Goal: Complete application form

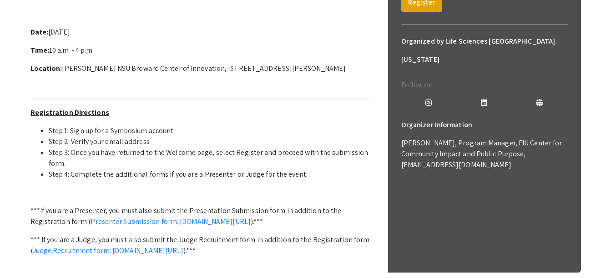
scroll to position [366, 0]
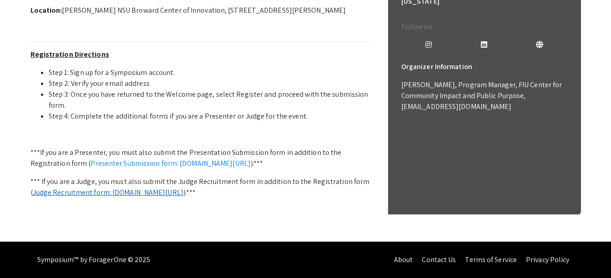
click at [76, 188] on link "Judge Recruitment form: [DOMAIN_NAME][URL]" at bounding box center [108, 193] width 151 height 10
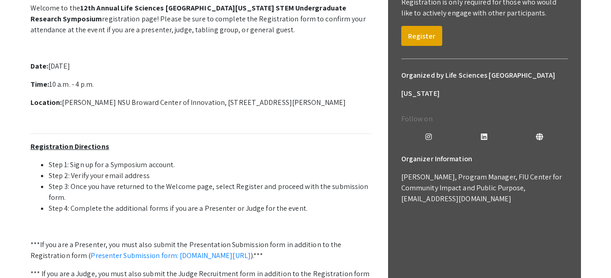
scroll to position [184, 0]
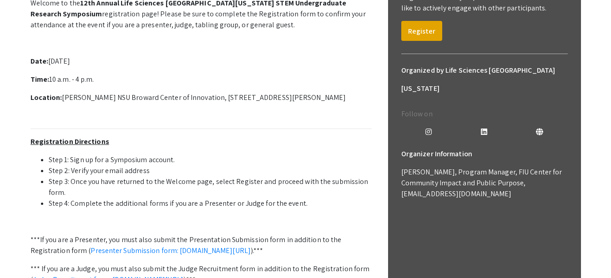
drag, startPoint x: 148, startPoint y: 146, endPoint x: 48, endPoint y: 138, distance: 100.4
click at [48, 138] on p "Welcome to the 12th Annual Life Sciences [GEOGRAPHIC_DATA][US_STATE] STEM Under…" at bounding box center [200, 158] width 341 height 328
drag, startPoint x: 48, startPoint y: 138, endPoint x: 66, endPoint y: 143, distance: 18.9
copy p "[DATE]"
click at [163, 122] on p at bounding box center [200, 116] width 341 height 11
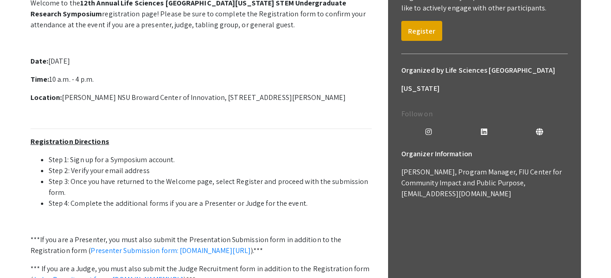
drag, startPoint x: 62, startPoint y: 180, endPoint x: 364, endPoint y: 181, distance: 302.2
click at [364, 103] on p "Location: [PERSON_NAME] NSU Broward Center of Innovation, [STREET_ADDRESS][PERS…" at bounding box center [200, 97] width 341 height 11
drag, startPoint x: 364, startPoint y: 181, endPoint x: 354, endPoint y: 181, distance: 9.6
copy p "[PERSON_NAME] NSU Broward Center of Innovation, [STREET_ADDRESS][PERSON_NAME]"
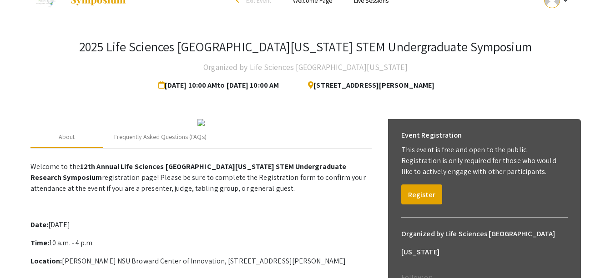
scroll to position [2, 0]
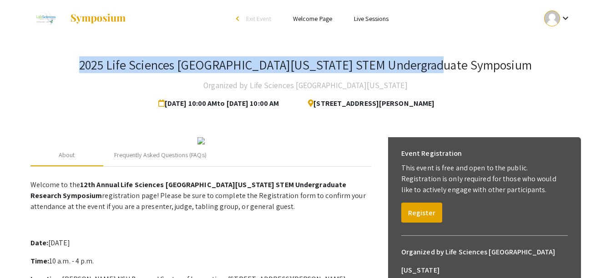
drag, startPoint x: 129, startPoint y: 63, endPoint x: 484, endPoint y: 65, distance: 354.5
click at [484, 65] on div "2025 Life Sciences [GEOGRAPHIC_DATA][US_STATE] STEM Undergraduate Symposium Org…" at bounding box center [305, 85] width 551 height 56
drag, startPoint x: 484, startPoint y: 65, endPoint x: 442, endPoint y: 68, distance: 41.6
copy h3 "2025 Life Sciences [GEOGRAPHIC_DATA][US_STATE] STEM Undergraduate Symposium"
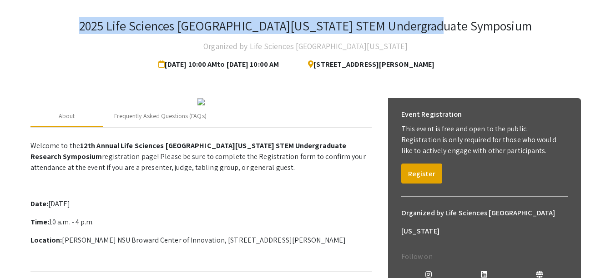
scroll to position [93, 0]
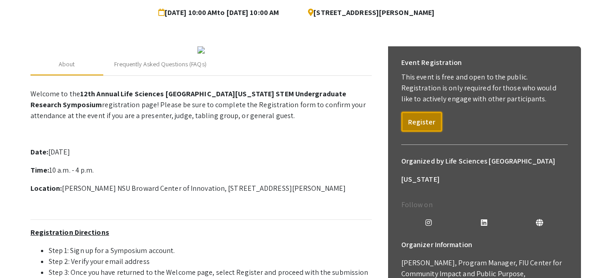
click at [416, 117] on button "Register" at bounding box center [421, 122] width 41 height 20
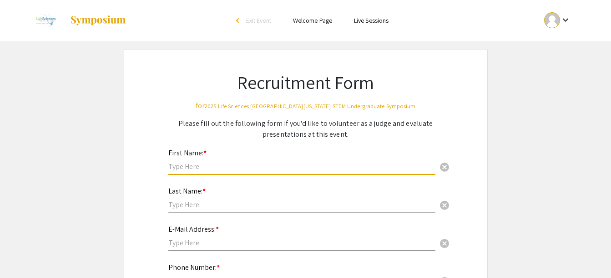
click at [199, 166] on input "text" at bounding box center [301, 167] width 267 height 10
type input "[PERSON_NAME]"
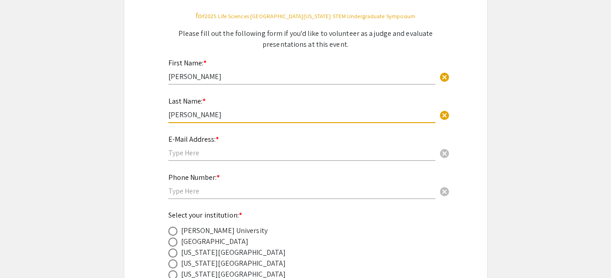
scroll to position [91, 0]
type input "Campbell"
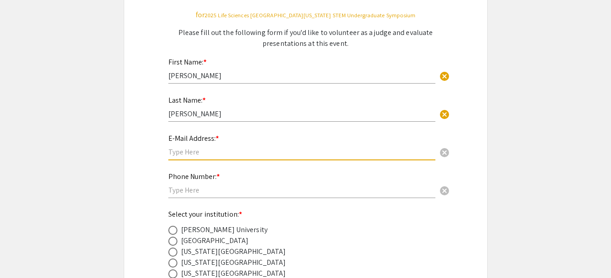
click at [198, 155] on input "text" at bounding box center [301, 152] width 267 height 10
type input "ecampbe1@nova.edu"
click at [185, 187] on input "text" at bounding box center [301, 191] width 267 height 10
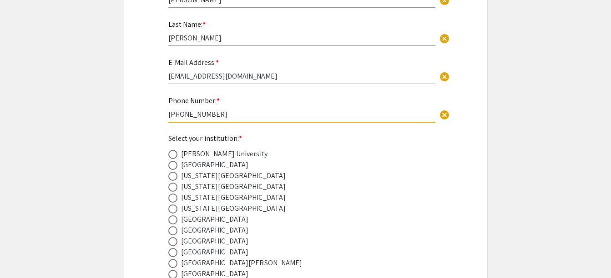
scroll to position [228, 0]
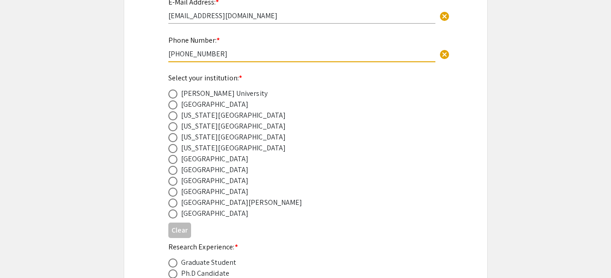
type input "305-335-3356"
click at [174, 182] on span at bounding box center [172, 181] width 9 height 9
click at [174, 182] on input "radio" at bounding box center [172, 181] width 9 height 9
radio input "true"
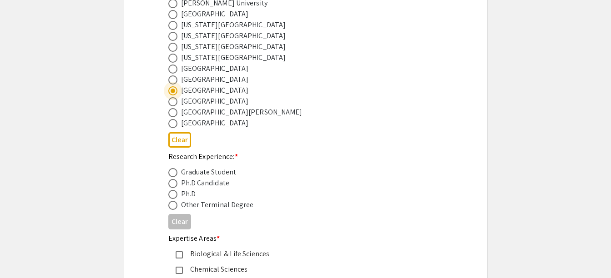
scroll to position [364, 0]
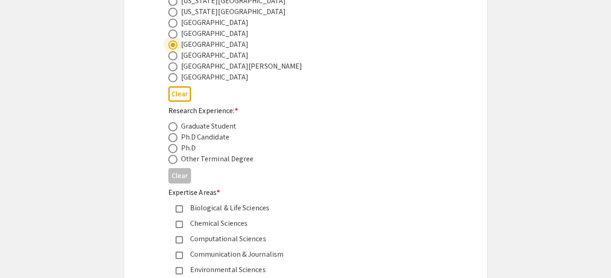
click at [173, 159] on span at bounding box center [172, 159] width 9 height 9
click at [173, 159] on input "radio" at bounding box center [172, 159] width 9 height 9
radio input "true"
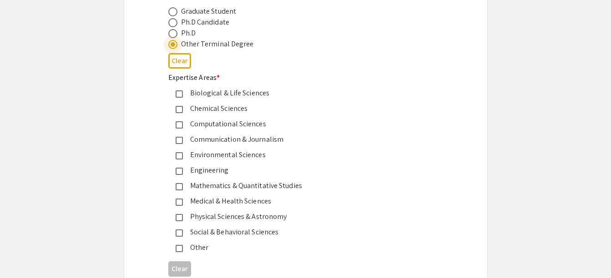
scroll to position [501, 0]
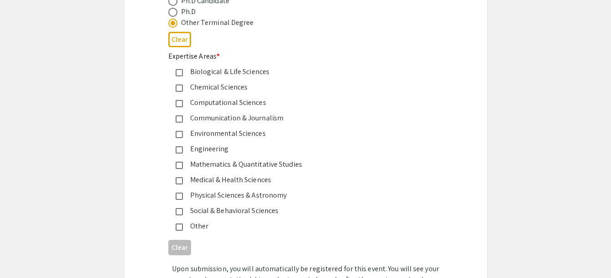
click at [178, 227] on mat-pseudo-checkbox at bounding box center [179, 227] width 7 height 7
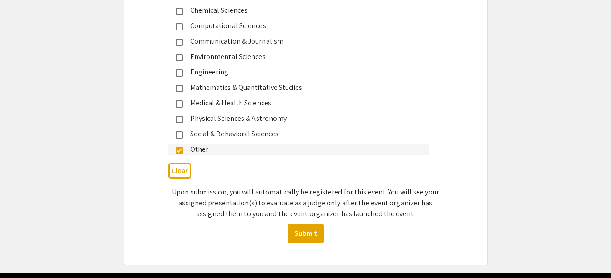
scroll to position [564, 0]
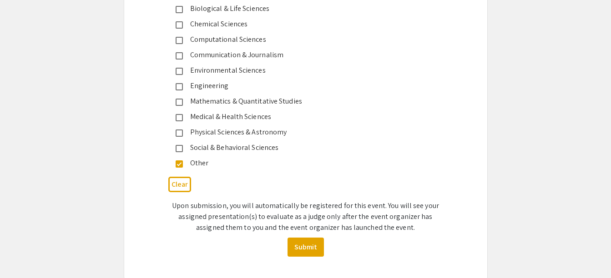
click at [180, 119] on mat-pseudo-checkbox at bounding box center [179, 117] width 7 height 7
click at [305, 244] on button "Submit" at bounding box center [306, 247] width 36 height 19
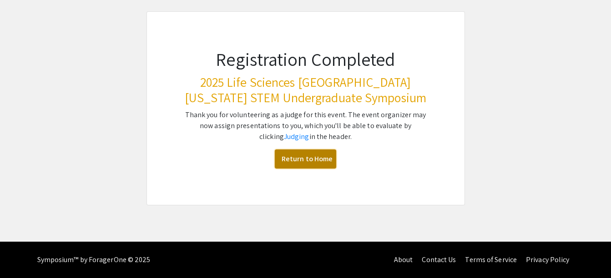
click at [304, 160] on link "Return to Home" at bounding box center [305, 159] width 61 height 19
